Goal: Task Accomplishment & Management: Complete application form

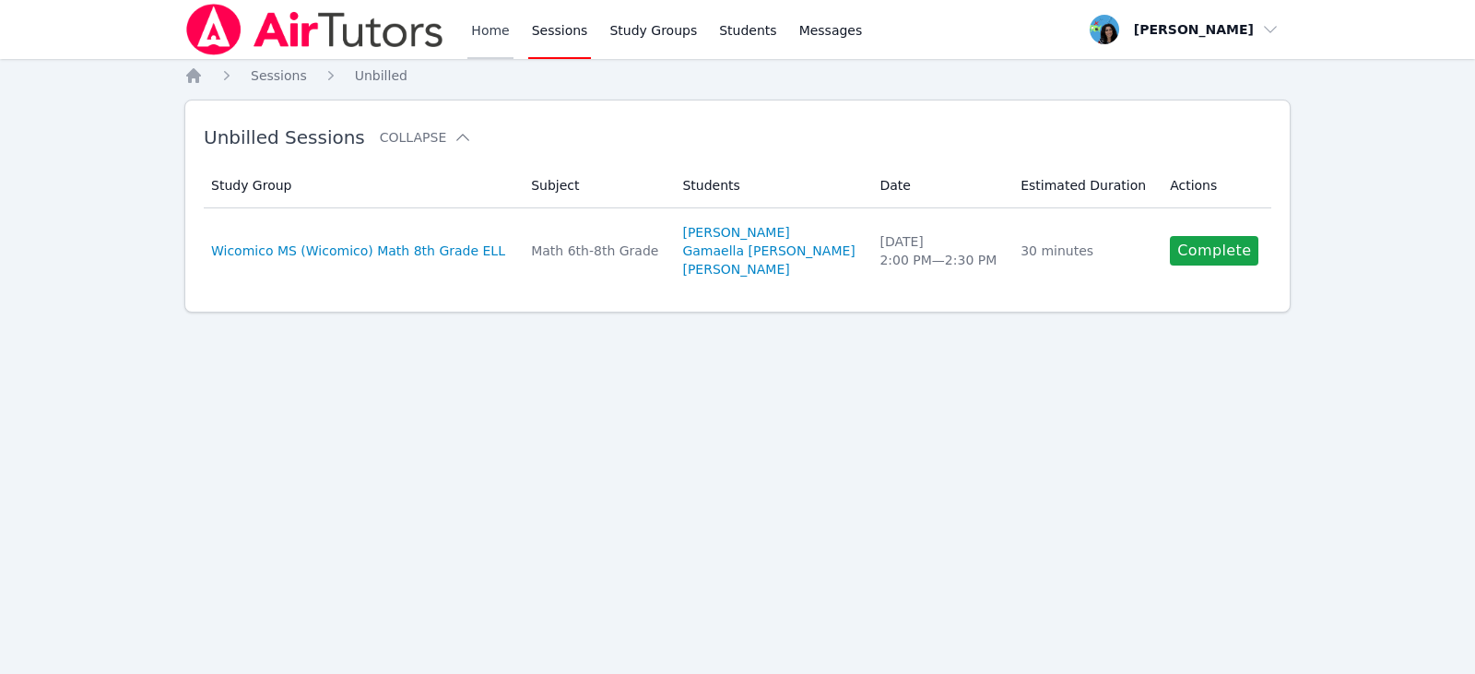
click at [489, 39] on link "Home" at bounding box center [489, 29] width 45 height 59
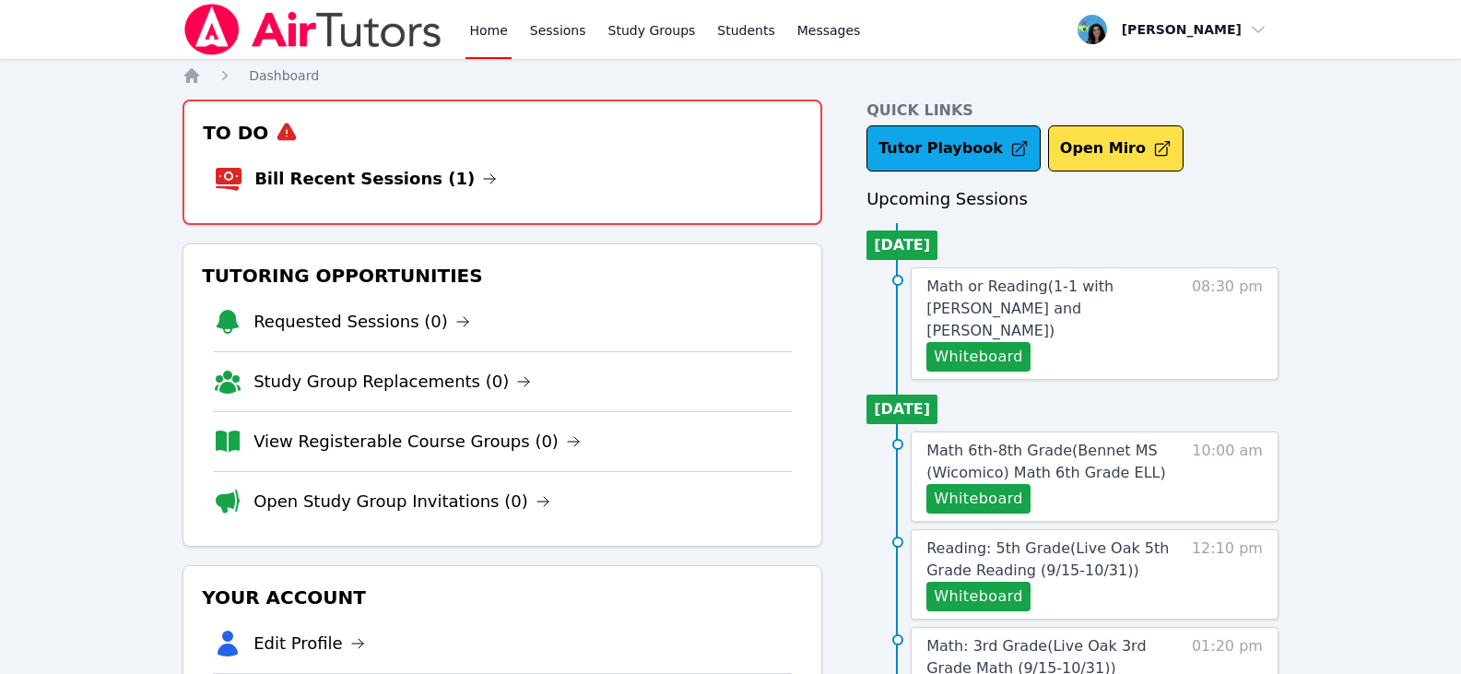
click at [516, 386] on icon at bounding box center [523, 381] width 15 height 15
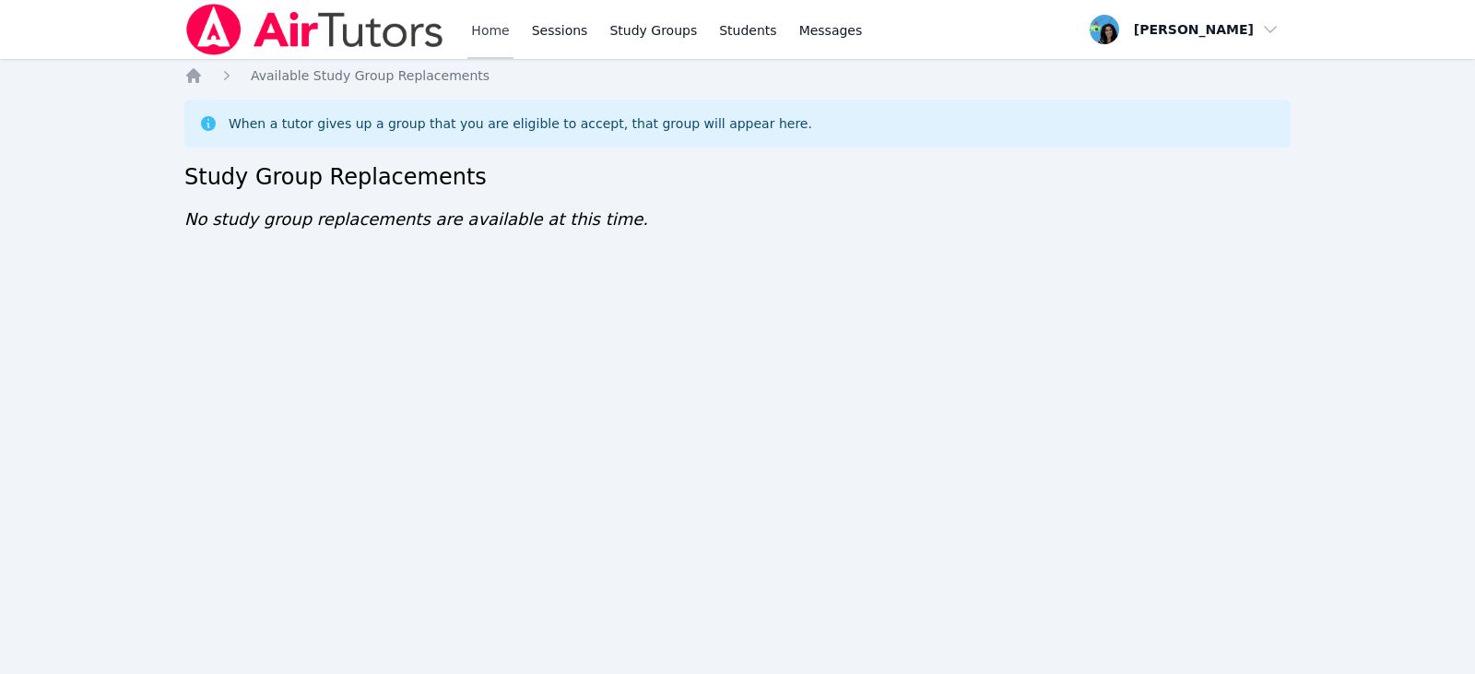
click at [478, 18] on link "Home" at bounding box center [489, 29] width 45 height 59
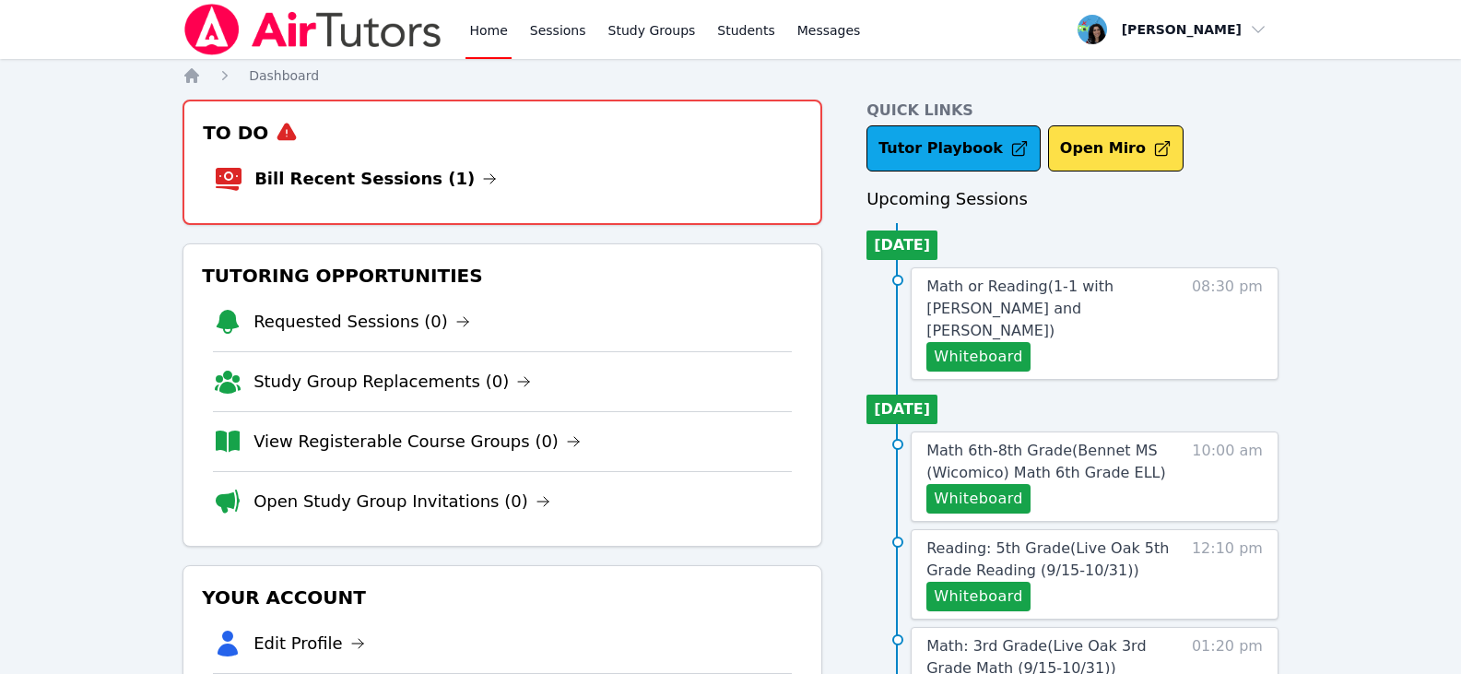
click at [478, 18] on link "Home" at bounding box center [487, 29] width 45 height 59
click at [485, 37] on link "Home" at bounding box center [487, 29] width 45 height 59
click at [324, 24] on img at bounding box center [313, 30] width 261 height 52
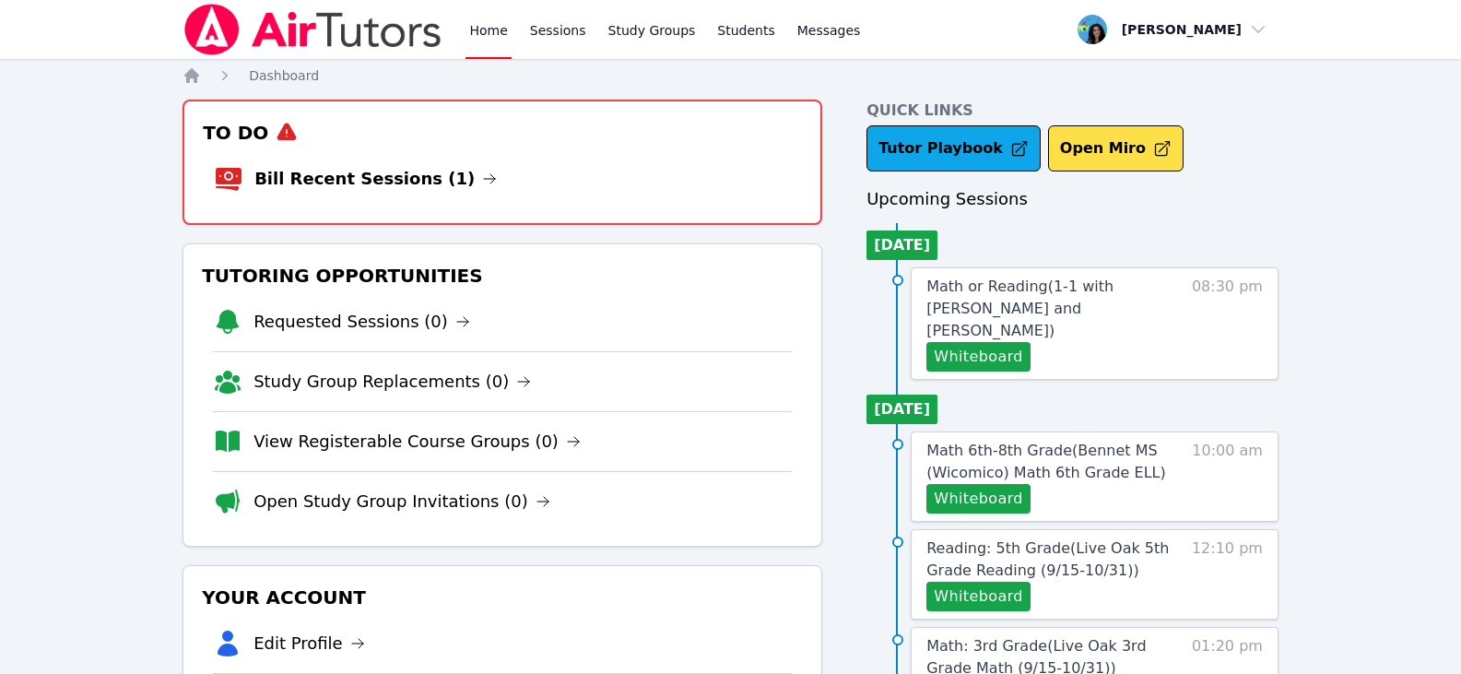
click at [480, 381] on link "Study Group Replacements (0)" at bounding box center [391, 382] width 277 height 26
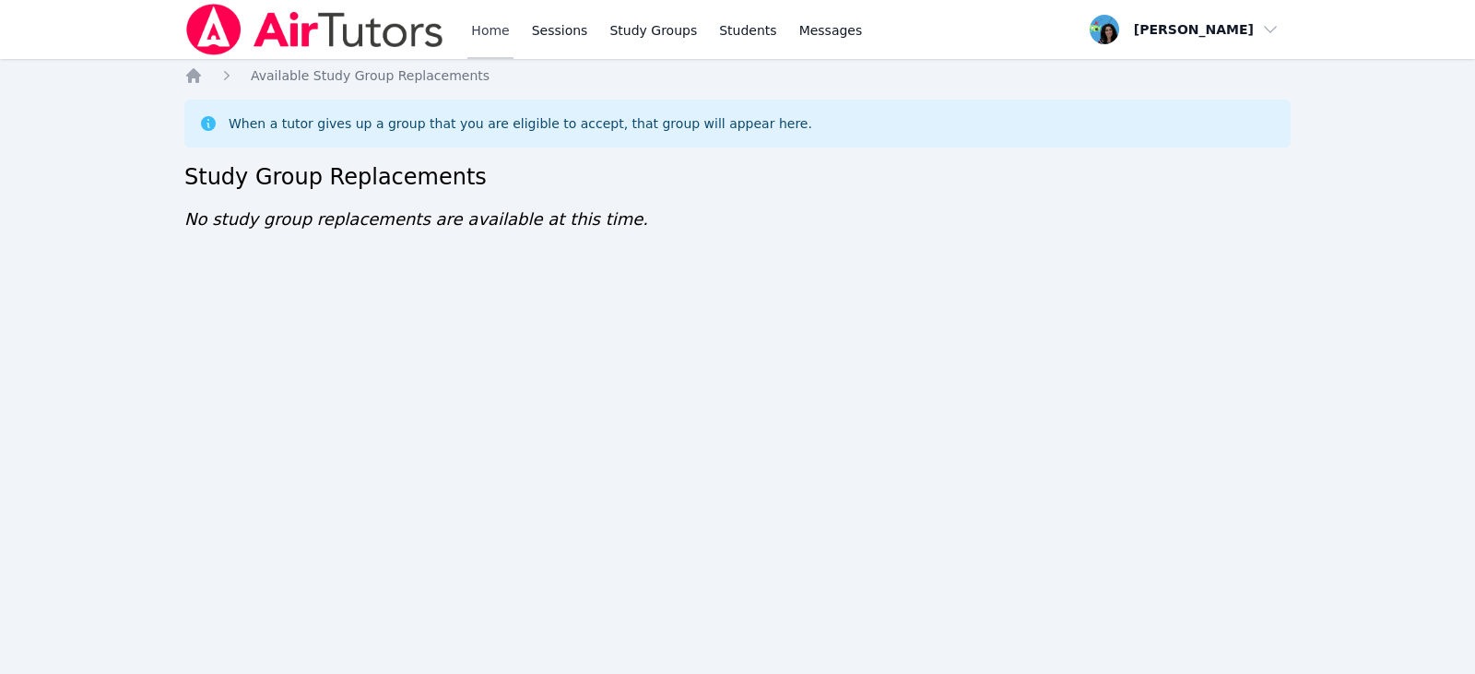
click at [490, 18] on link "Home" at bounding box center [489, 29] width 45 height 59
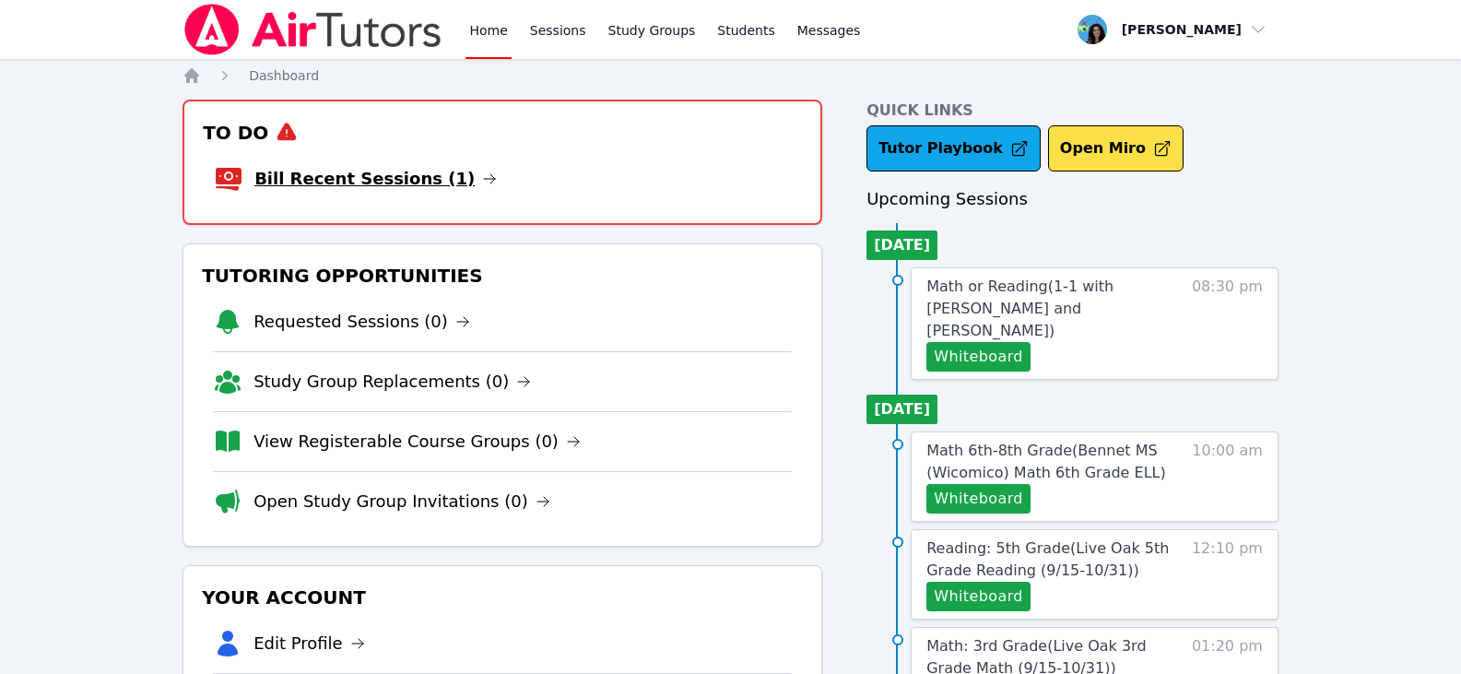
click at [482, 174] on icon at bounding box center [489, 178] width 15 height 15
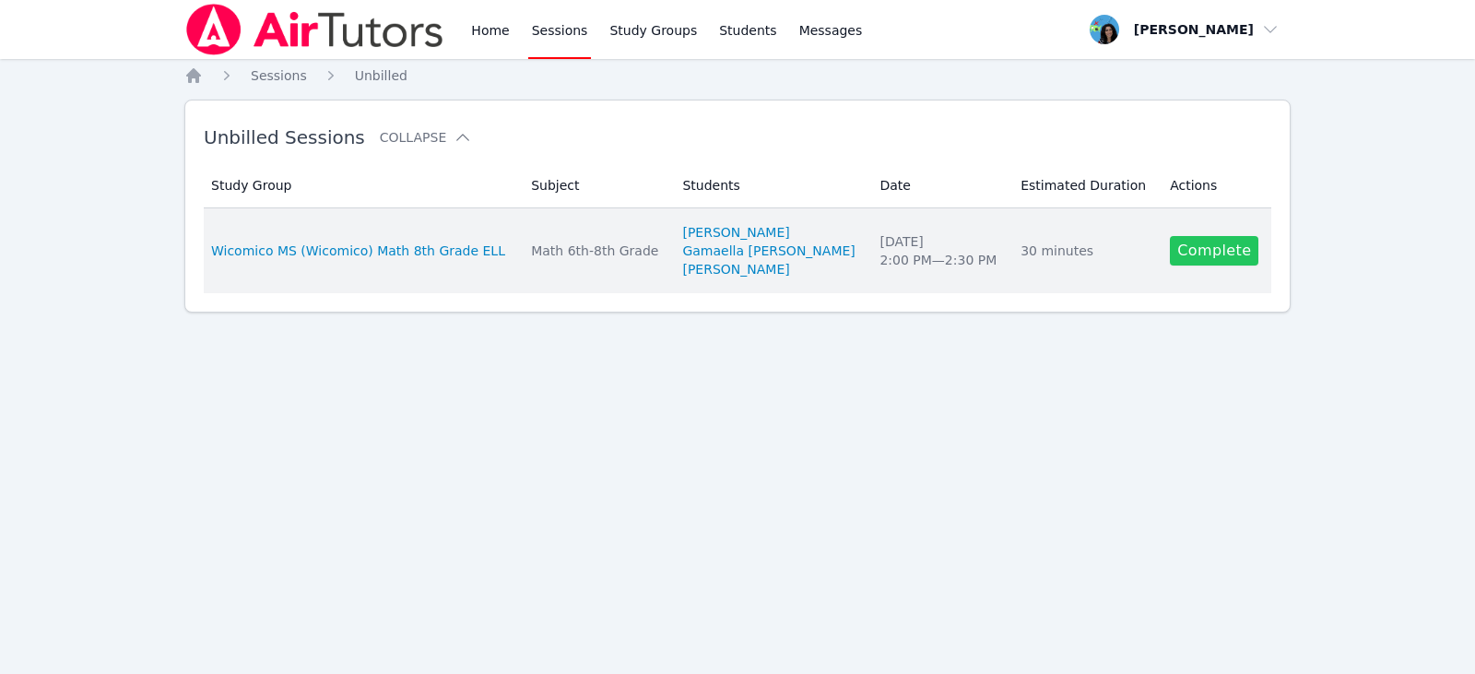
click at [1173, 243] on link "Complete" at bounding box center [1214, 250] width 88 height 29
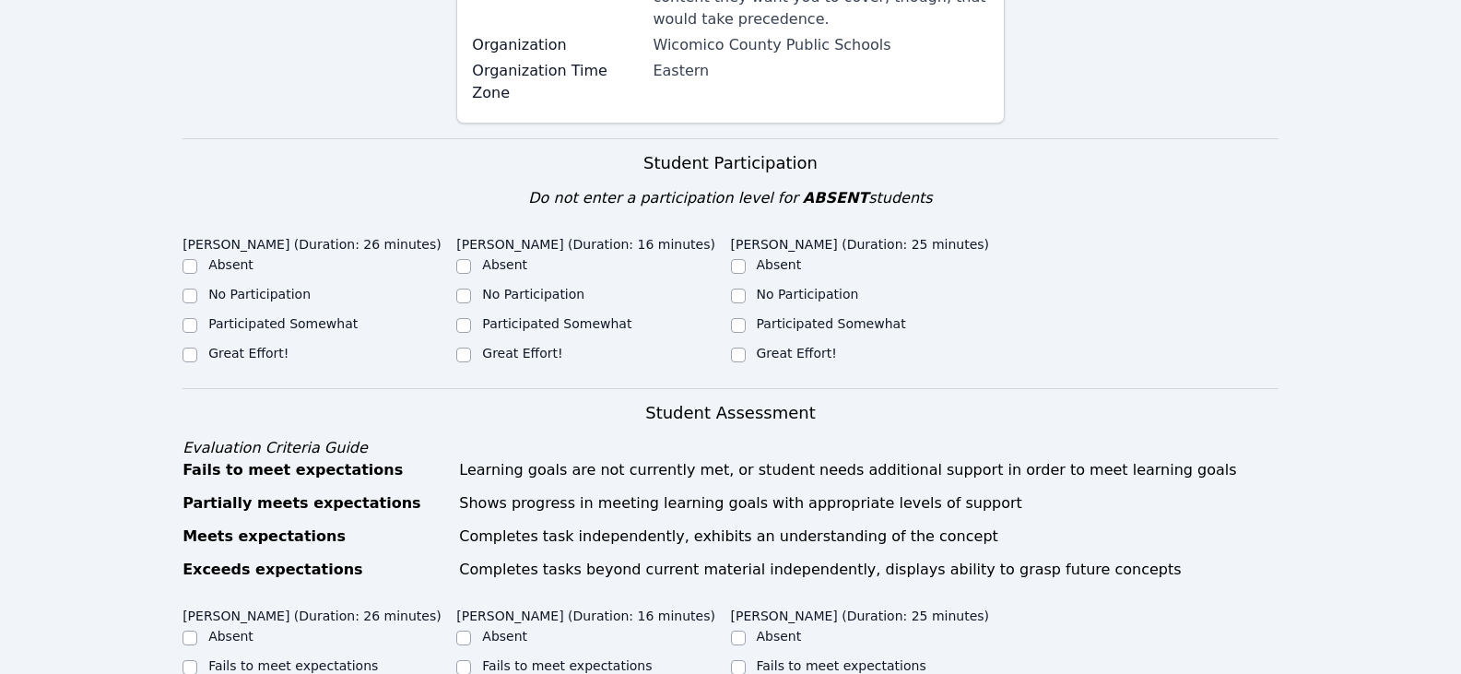
scroll to position [553, 0]
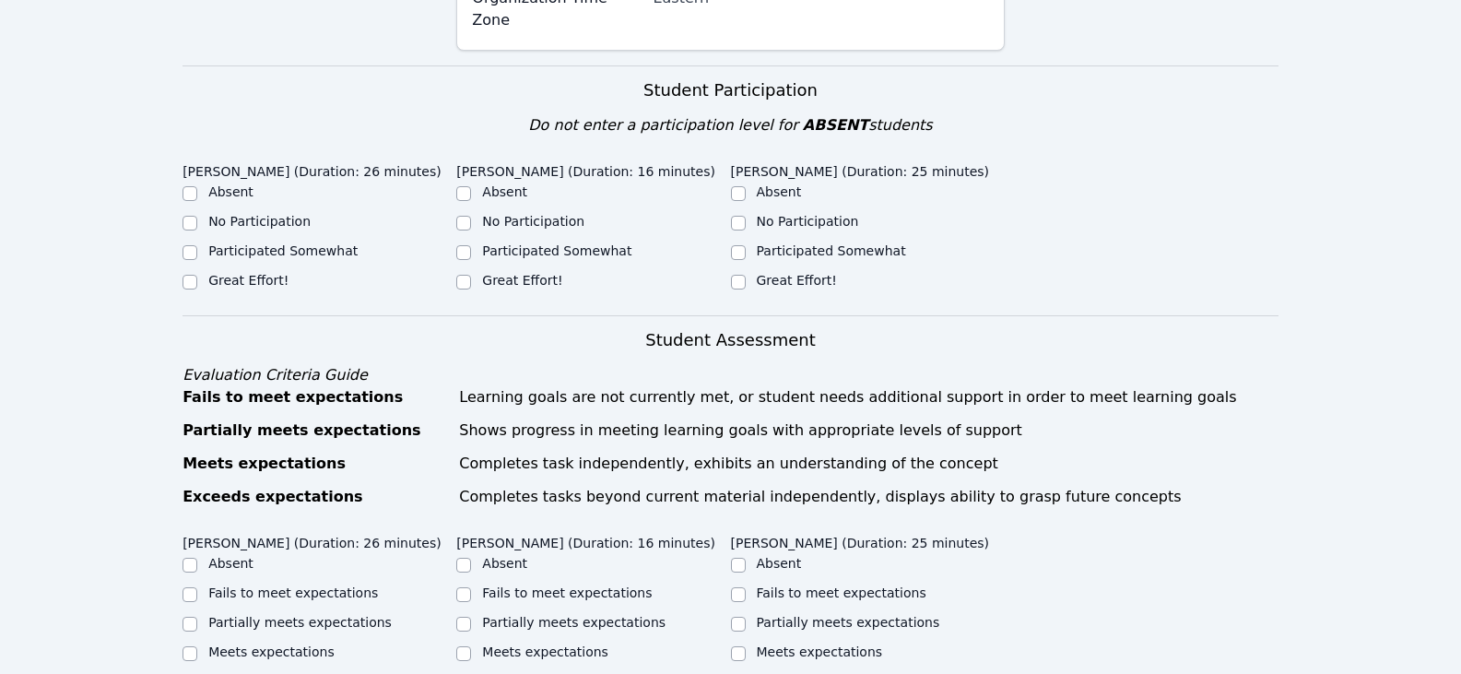
click at [266, 273] on label "Great Effort!" at bounding box center [248, 280] width 80 height 15
click at [197, 275] on input "Great Effort!" at bounding box center [190, 282] width 15 height 15
checkbox input "true"
click at [482, 273] on label "Great Effort!" at bounding box center [522, 280] width 80 height 15
click at [471, 275] on input "Great Effort!" at bounding box center [463, 282] width 15 height 15
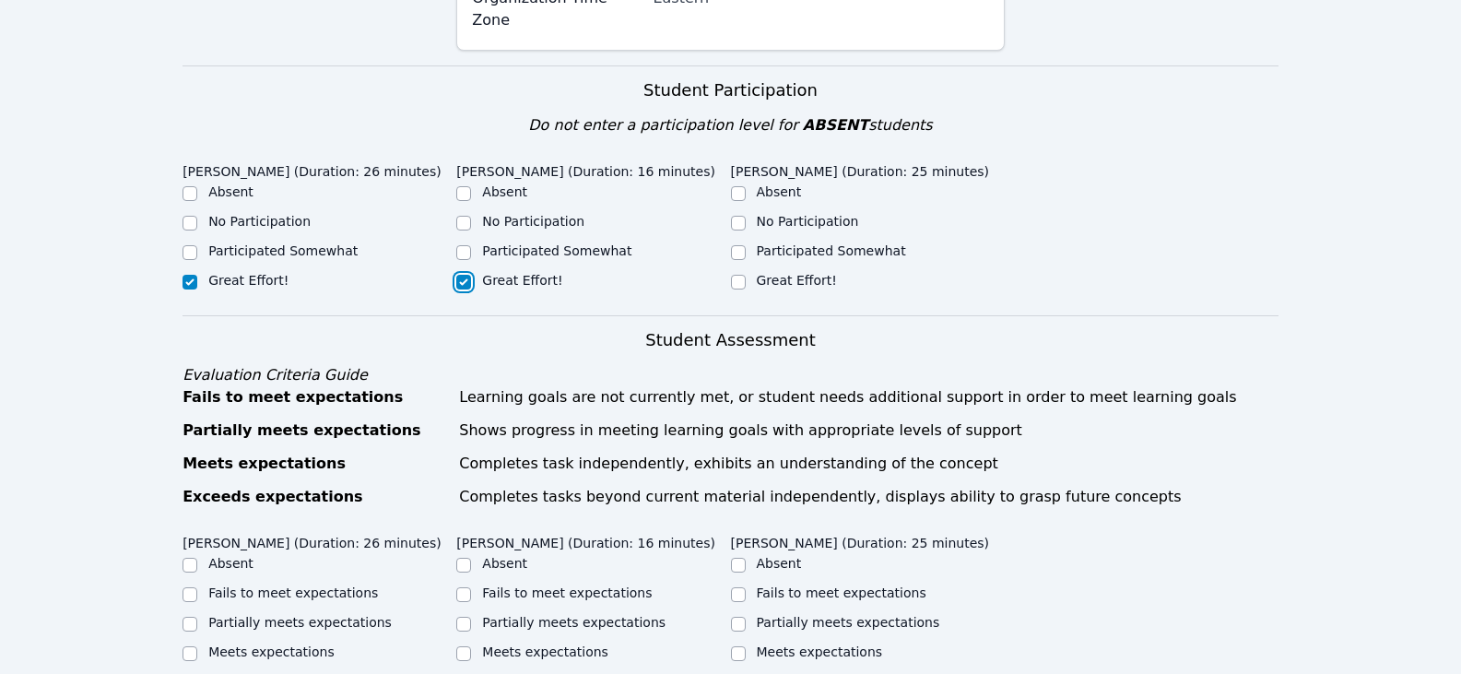
checkbox input "true"
click at [736, 275] on input "Great Effort!" at bounding box center [738, 282] width 15 height 15
checkbox input "true"
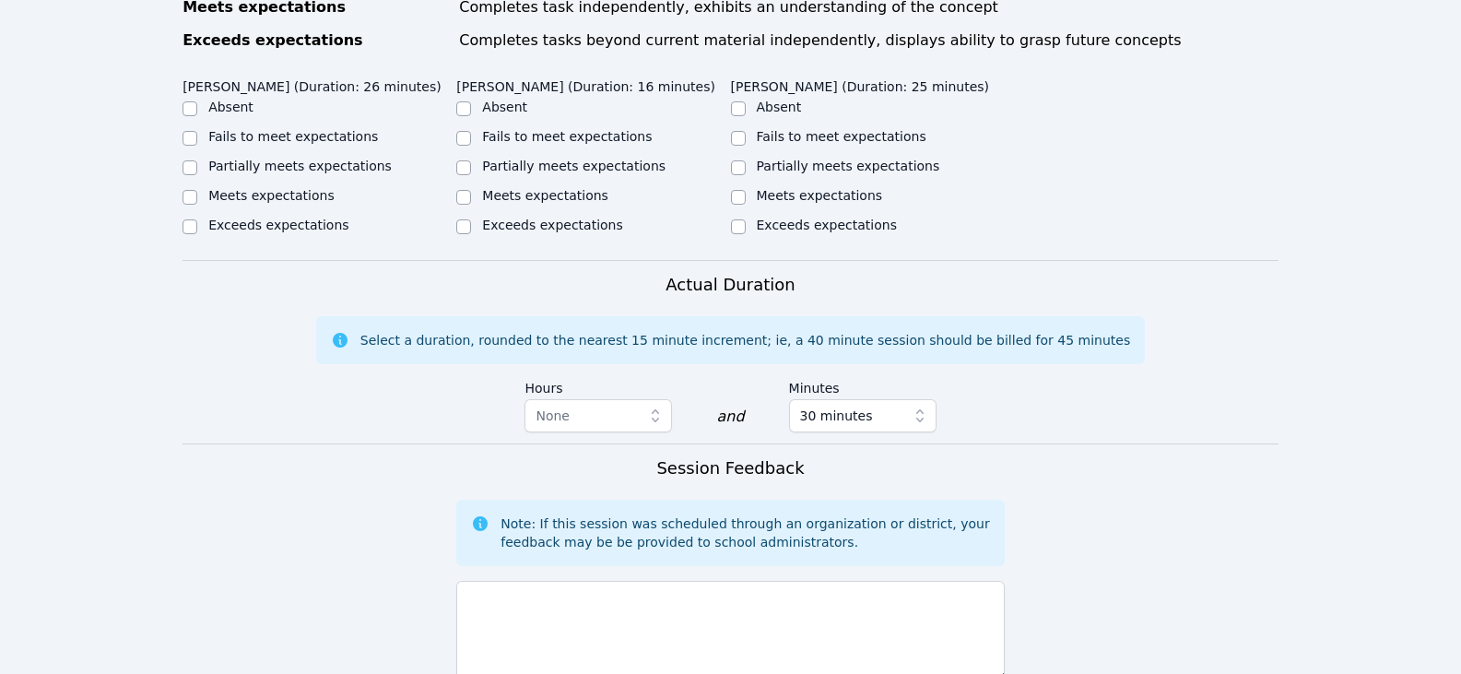
scroll to position [1106, 0]
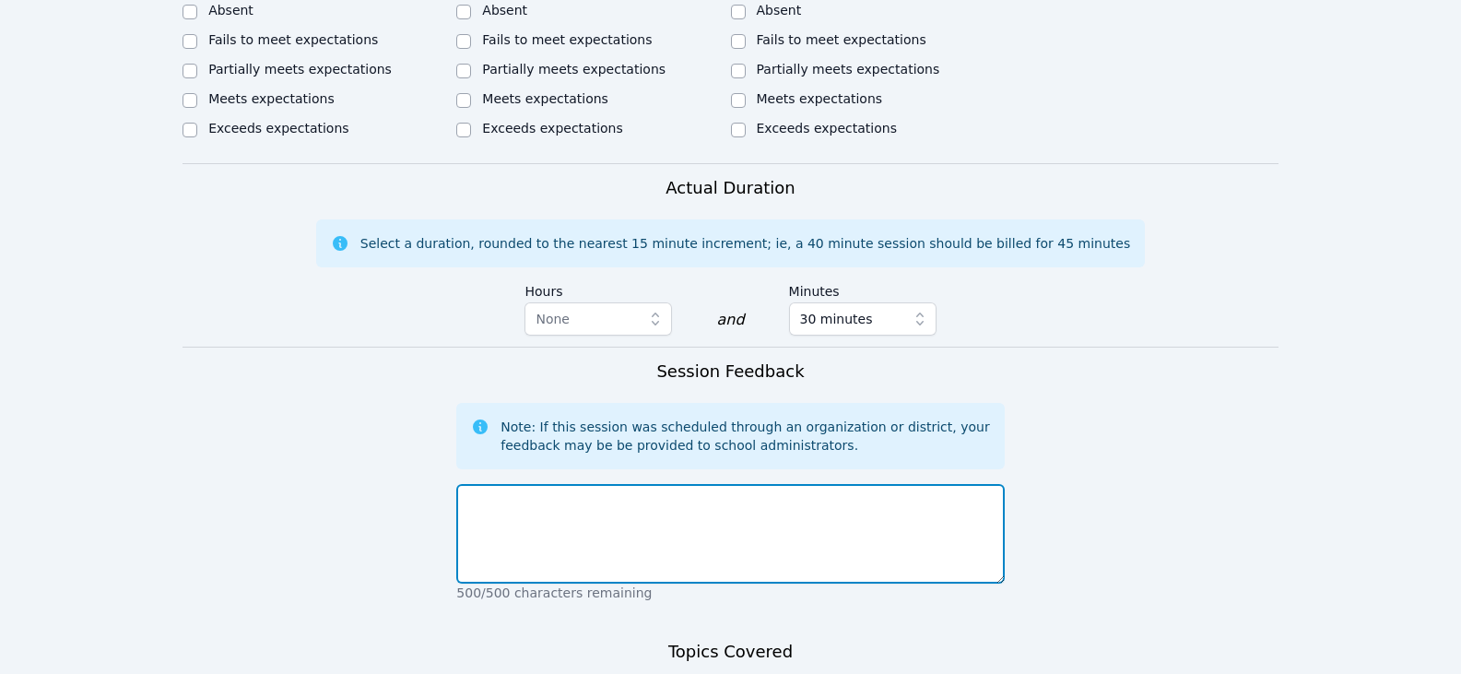
click at [606, 484] on textarea at bounding box center [730, 534] width 548 height 100
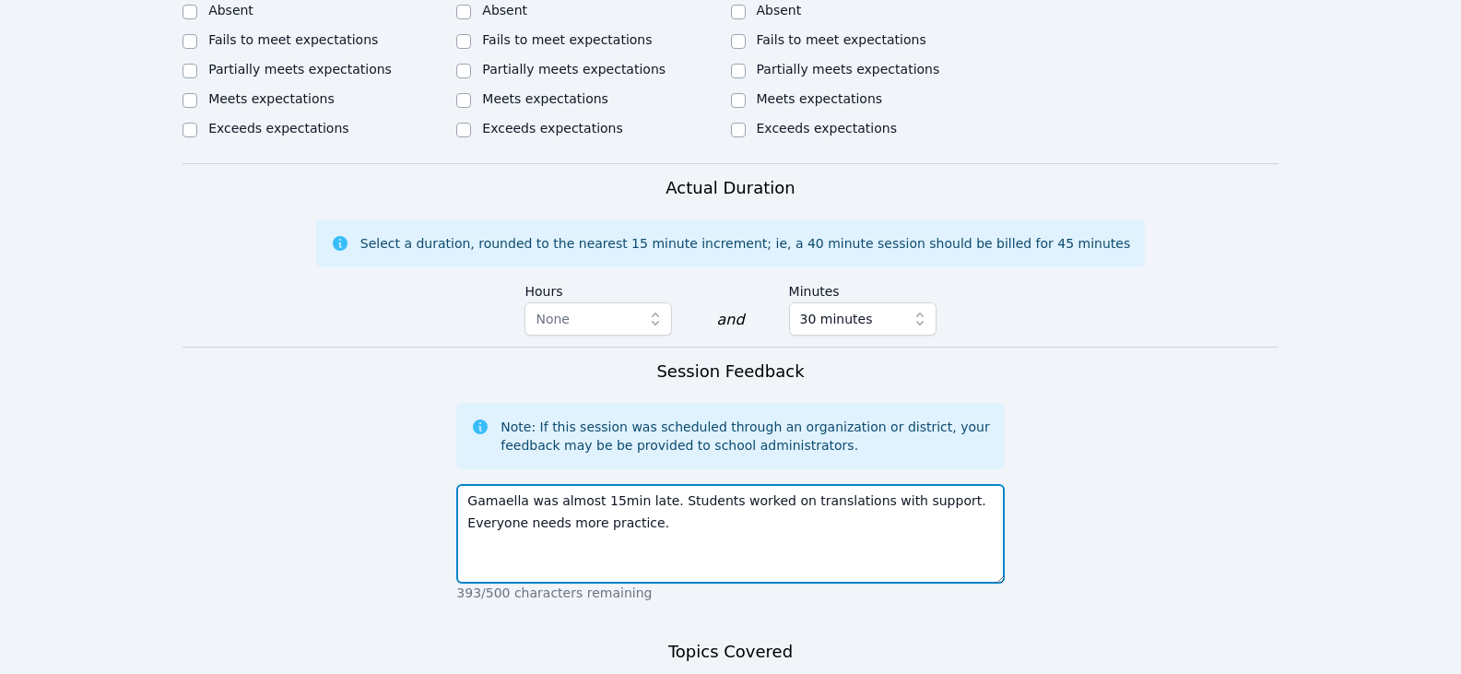
type textarea "Gamaella was almost 15min late. Students worked on translations with support. E…"
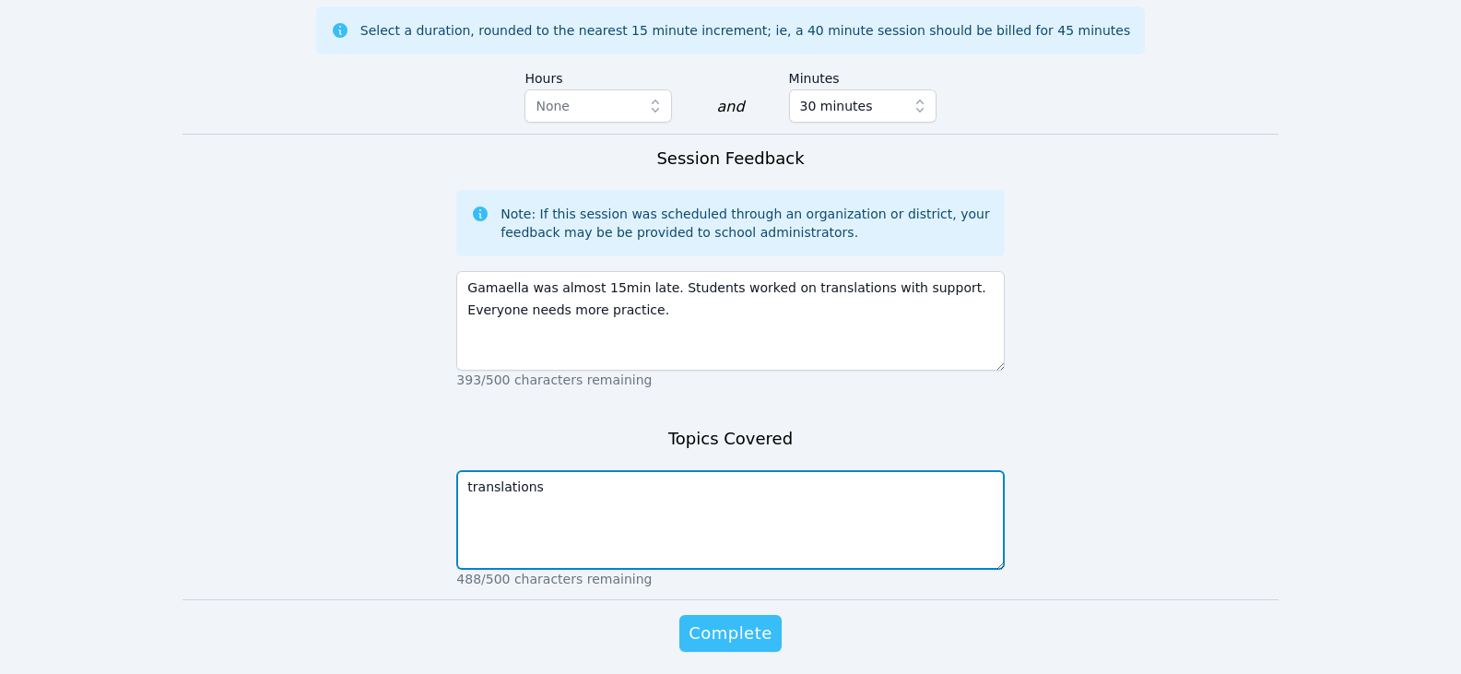
type textarea "translations"
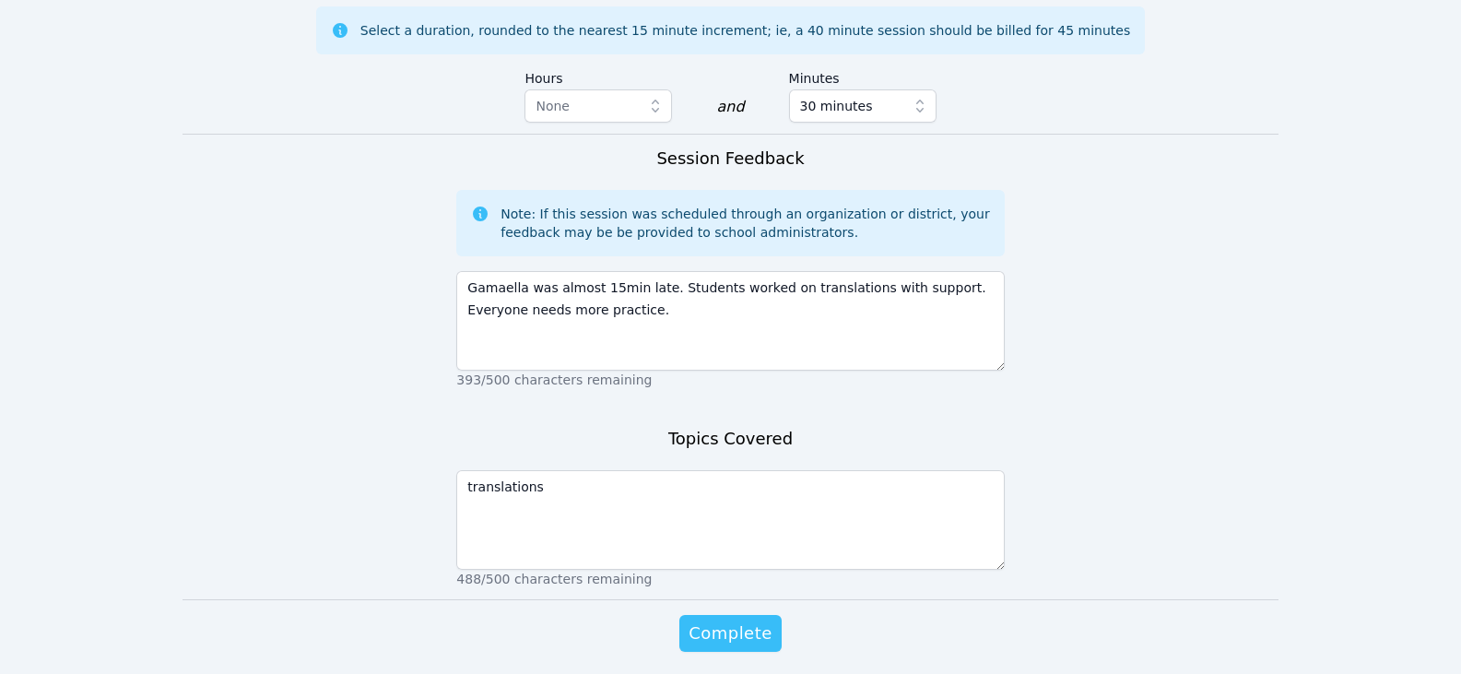
drag, startPoint x: 734, startPoint y: 558, endPoint x: 744, endPoint y: 557, distance: 10.2
click at [733, 620] on span "Complete" at bounding box center [730, 633] width 83 height 26
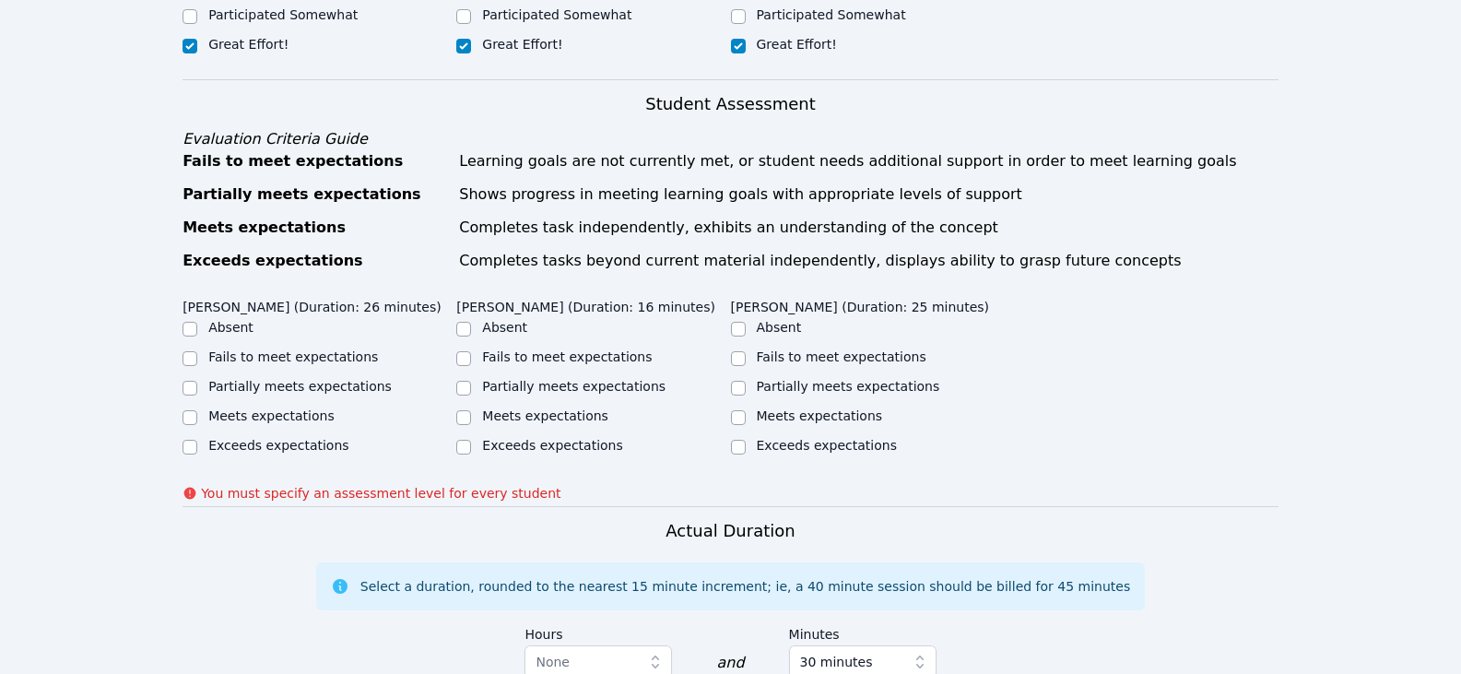
scroll to position [700, 0]
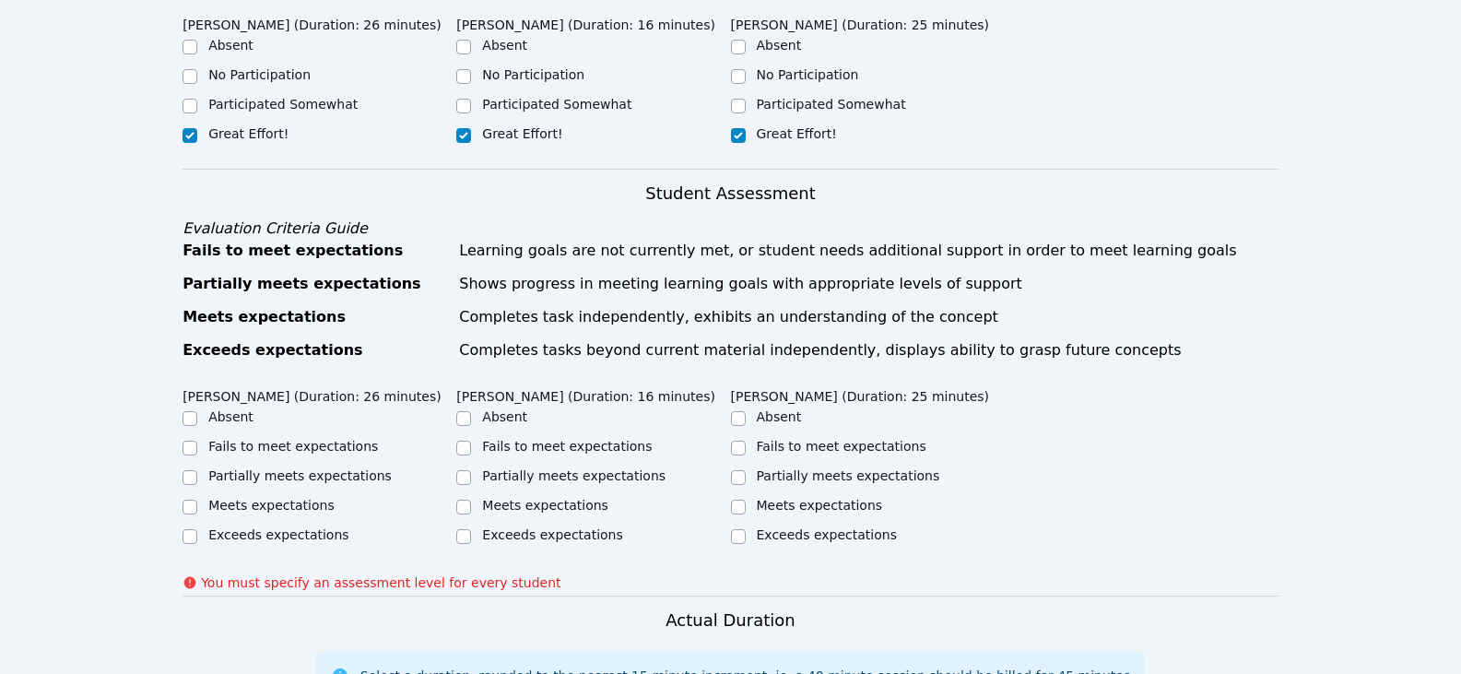
click at [304, 468] on label "Partially meets expectations" at bounding box center [299, 475] width 183 height 15
click at [197, 470] on input "Partially meets expectations" at bounding box center [190, 477] width 15 height 15
checkbox input "true"
click at [567, 468] on label "Partially meets expectations" at bounding box center [573, 475] width 183 height 15
click at [471, 470] on input "Partially meets expectations" at bounding box center [463, 477] width 15 height 15
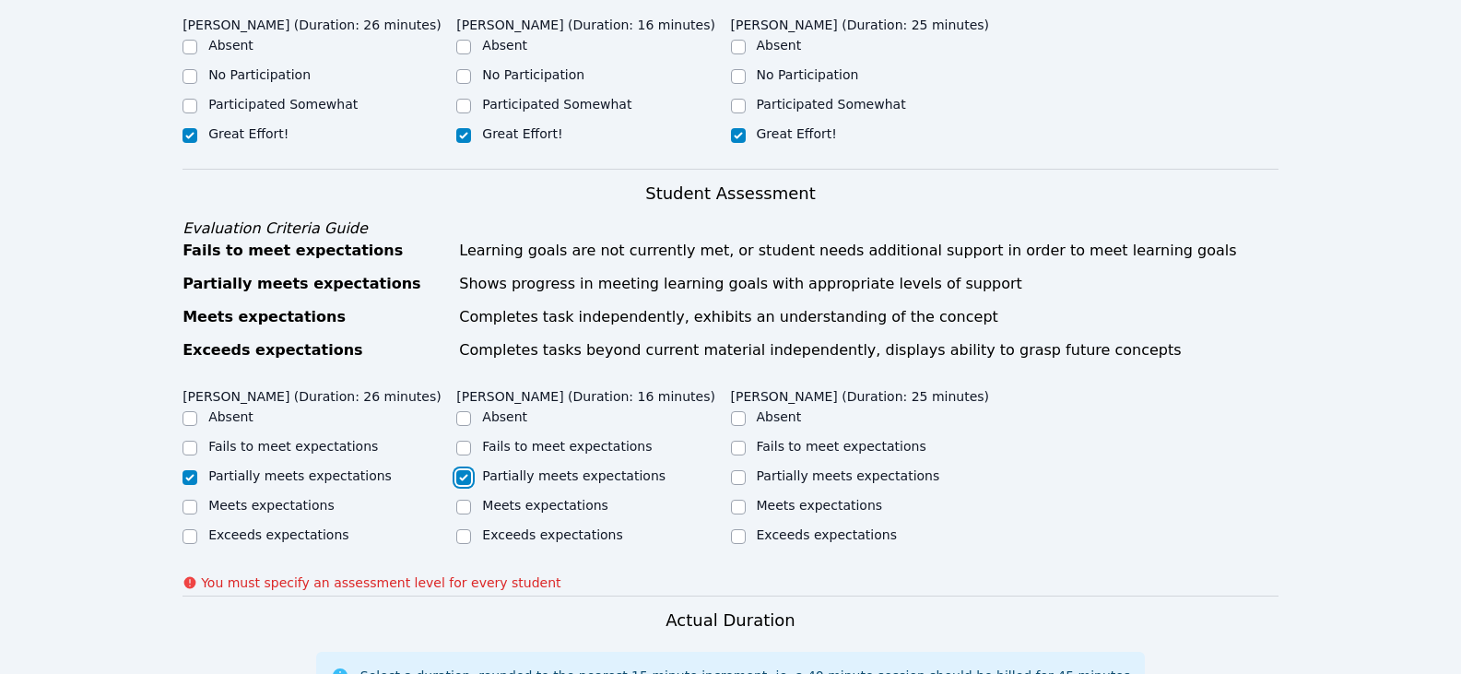
checkbox input "true"
click at [847, 468] on label "Partially meets expectations" at bounding box center [848, 475] width 183 height 15
click at [746, 470] on input "Partially meets expectations" at bounding box center [738, 477] width 15 height 15
checkbox input "true"
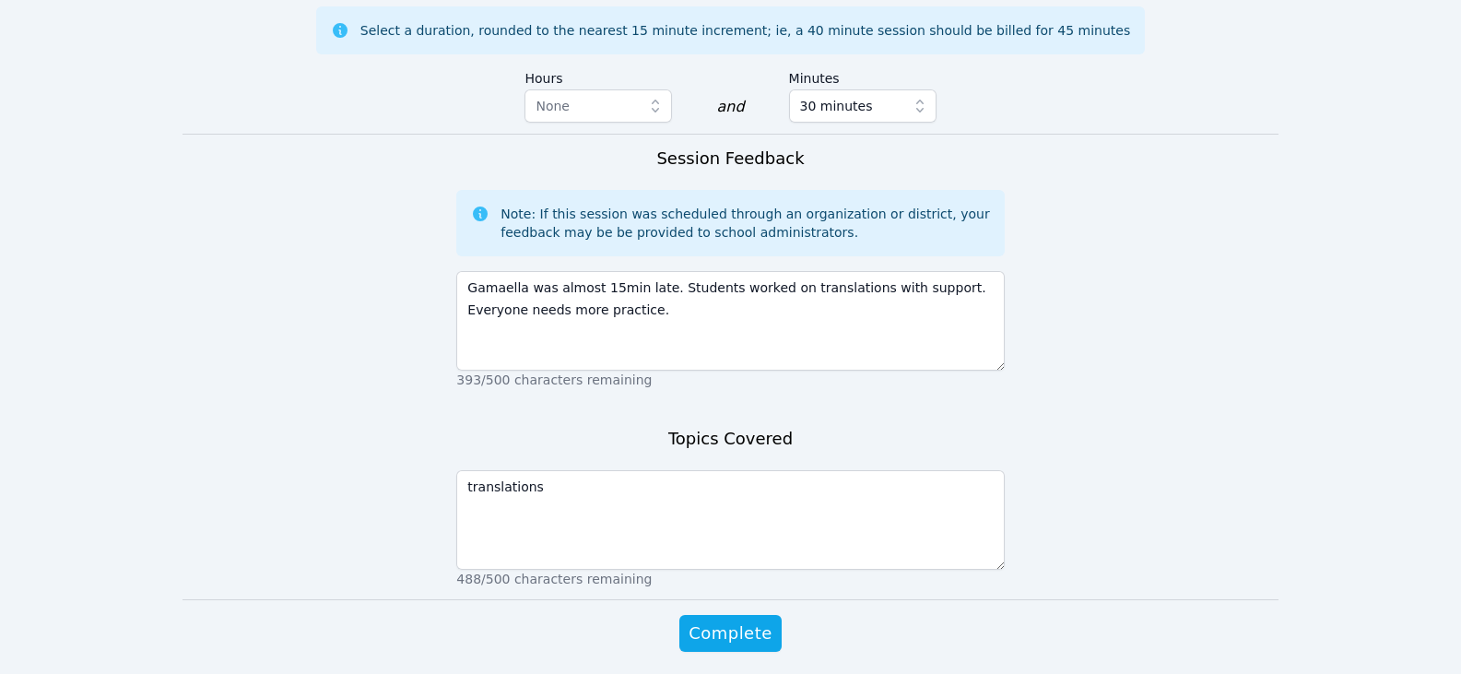
click at [715, 615] on div "Complete" at bounding box center [730, 652] width 548 height 74
click at [757, 620] on span "Complete" at bounding box center [730, 633] width 83 height 26
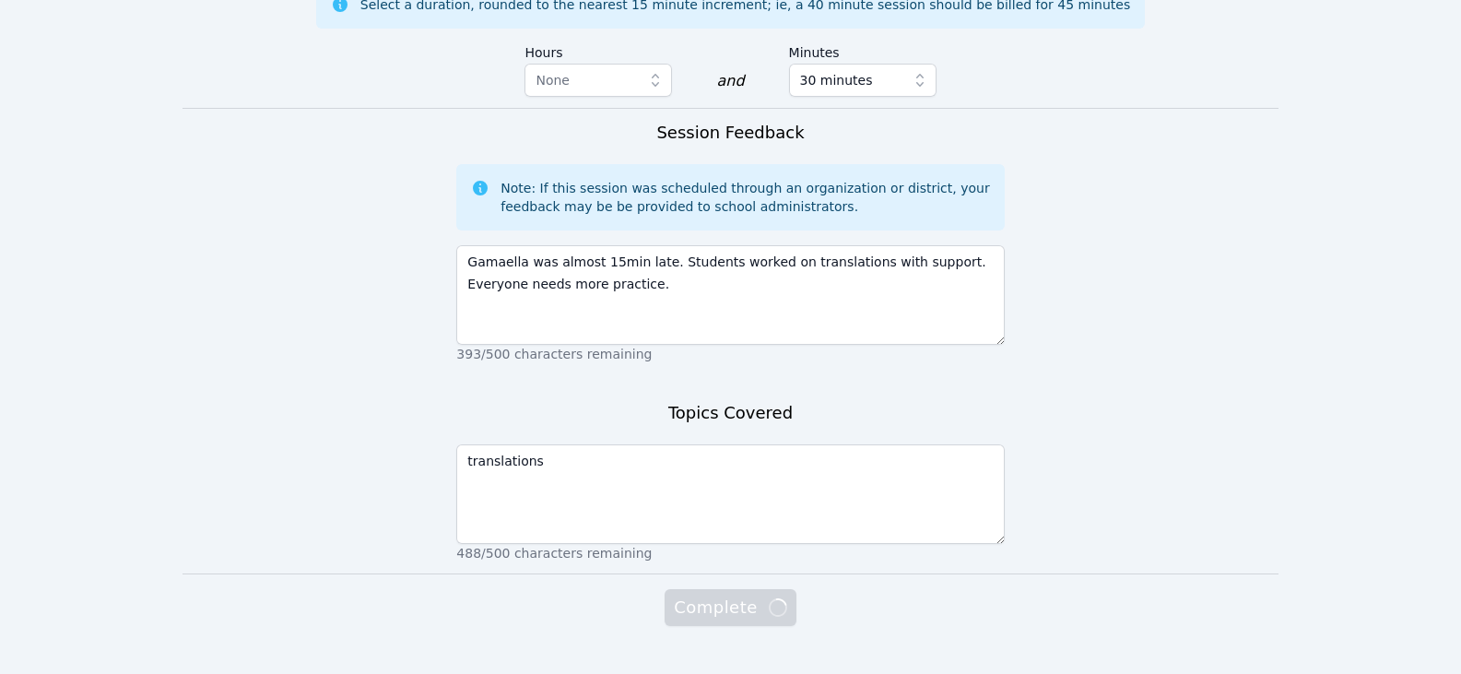
scroll to position [1319, 0]
